Goal: Task Accomplishment & Management: Use online tool/utility

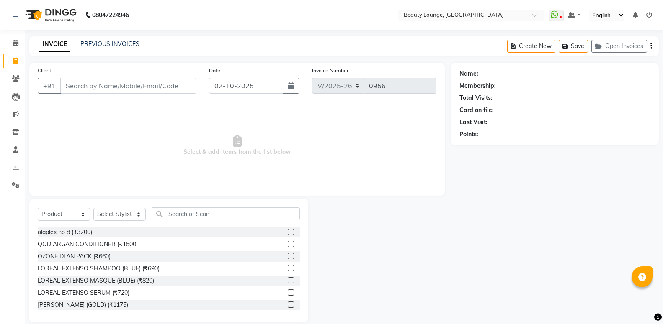
select select "649"
select select "product"
click at [16, 41] on icon at bounding box center [15, 43] width 5 height 6
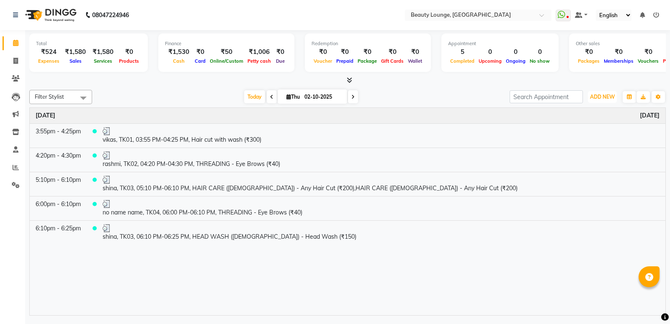
drag, startPoint x: 601, startPoint y: 99, endPoint x: 602, endPoint y: 104, distance: 5.6
click at [601, 99] on span "ADD NEW" at bounding box center [602, 97] width 25 height 6
click at [574, 135] on link "Add Expense" at bounding box center [583, 134] width 66 height 11
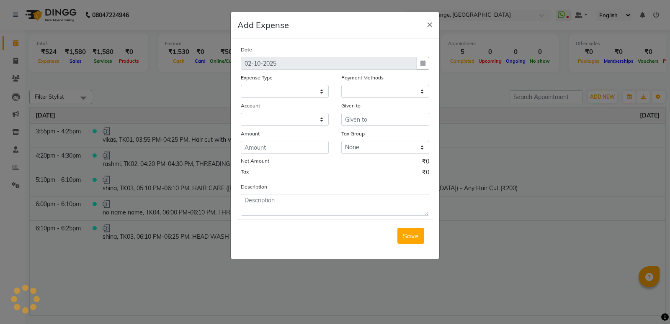
select select
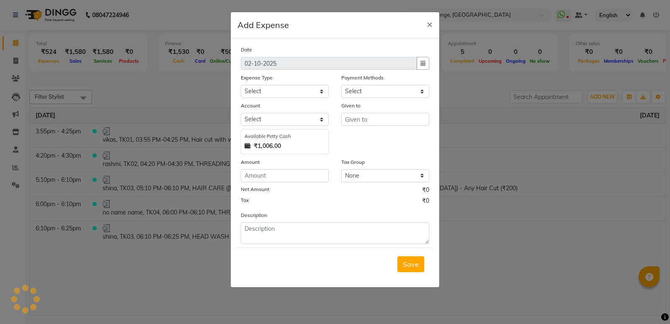
select select "1"
select select "2528"
click at [259, 175] on input "number" at bounding box center [285, 176] width 88 height 13
type input "1006"
click at [273, 96] on select "Select Advance Salary Bank charges Car maintenance Cash transfer to bank Cash t…" at bounding box center [285, 91] width 88 height 13
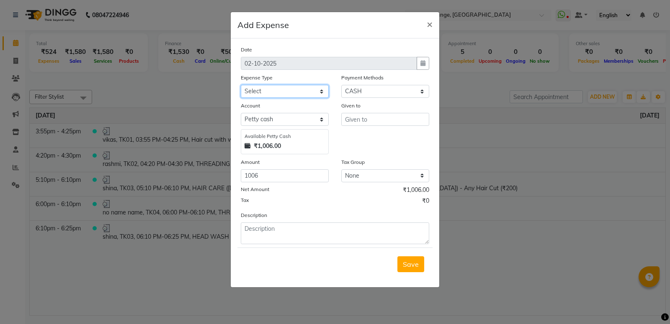
select select "13"
click option "Cash transfer to hub" at bounding box center [0, 0] width 0 height 0
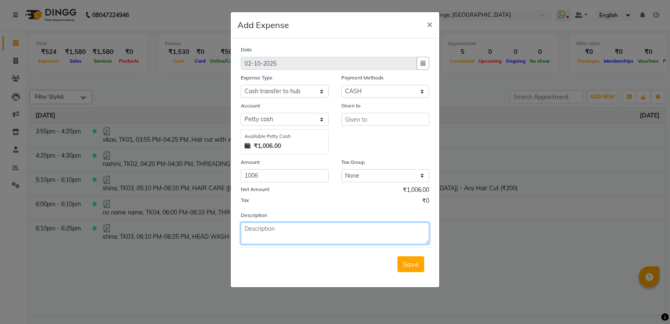
click at [272, 234] on textarea at bounding box center [335, 234] width 188 height 22
type textarea "[PERSON_NAME] cash"
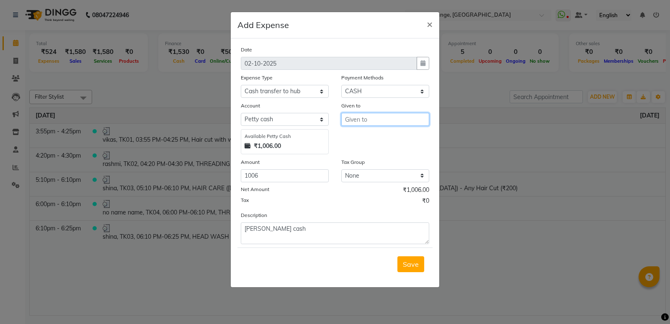
click at [387, 124] on input "text" at bounding box center [385, 119] width 88 height 13
type input "r"
click at [380, 139] on ngb-highlight "neha mam" at bounding box center [368, 137] width 32 height 8
type input "neha mam"
click at [411, 269] on span "Save" at bounding box center [411, 264] width 16 height 8
